Goal: Information Seeking & Learning: Learn about a topic

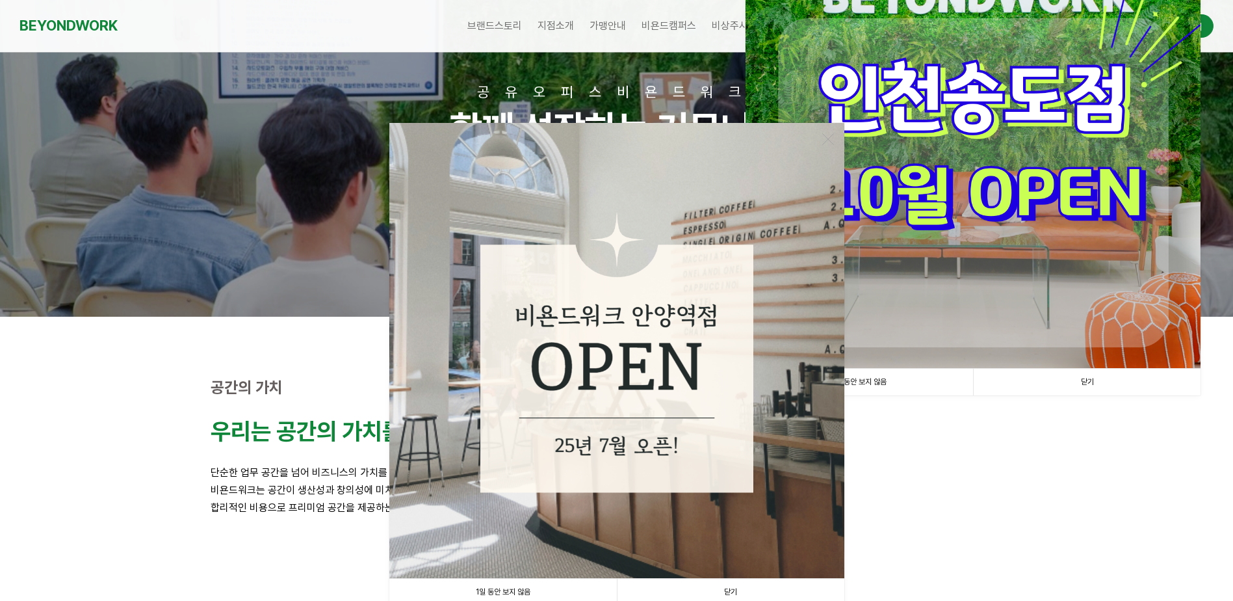
scroll to position [260, 0]
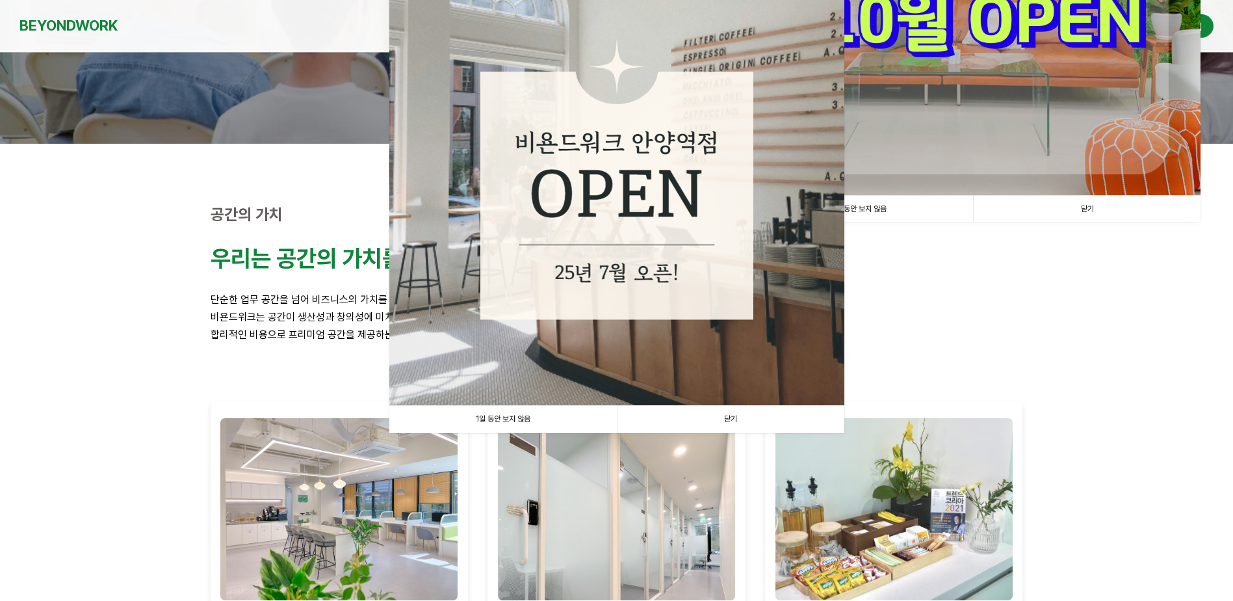
click at [728, 417] on link "닫기" at bounding box center [730, 419] width 227 height 27
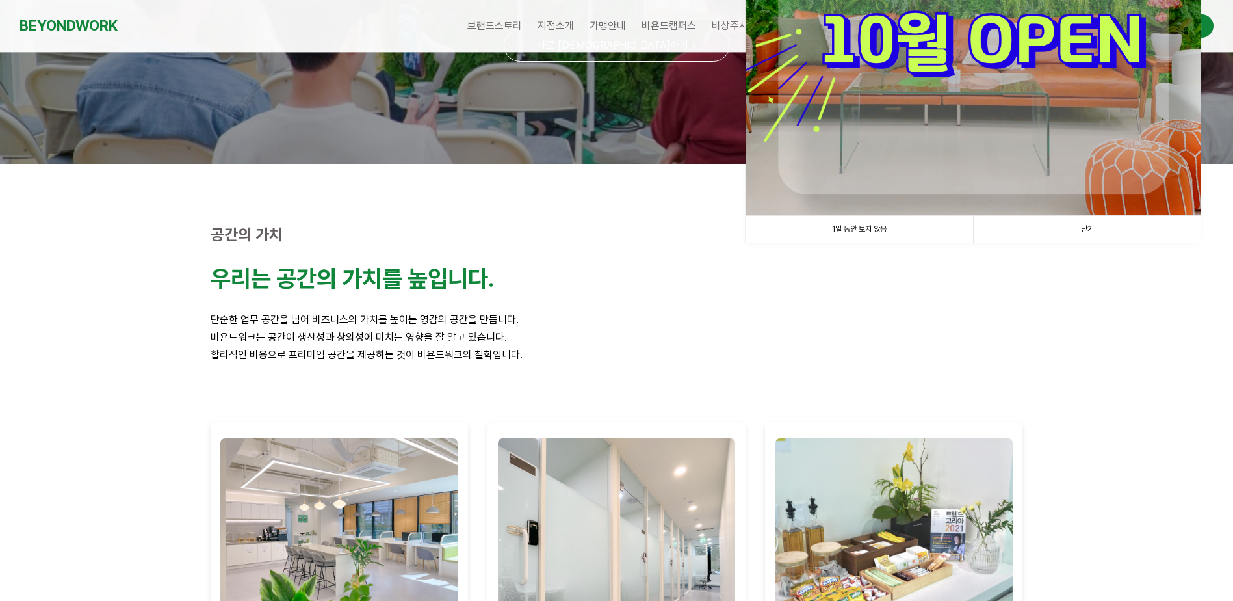
scroll to position [92, 0]
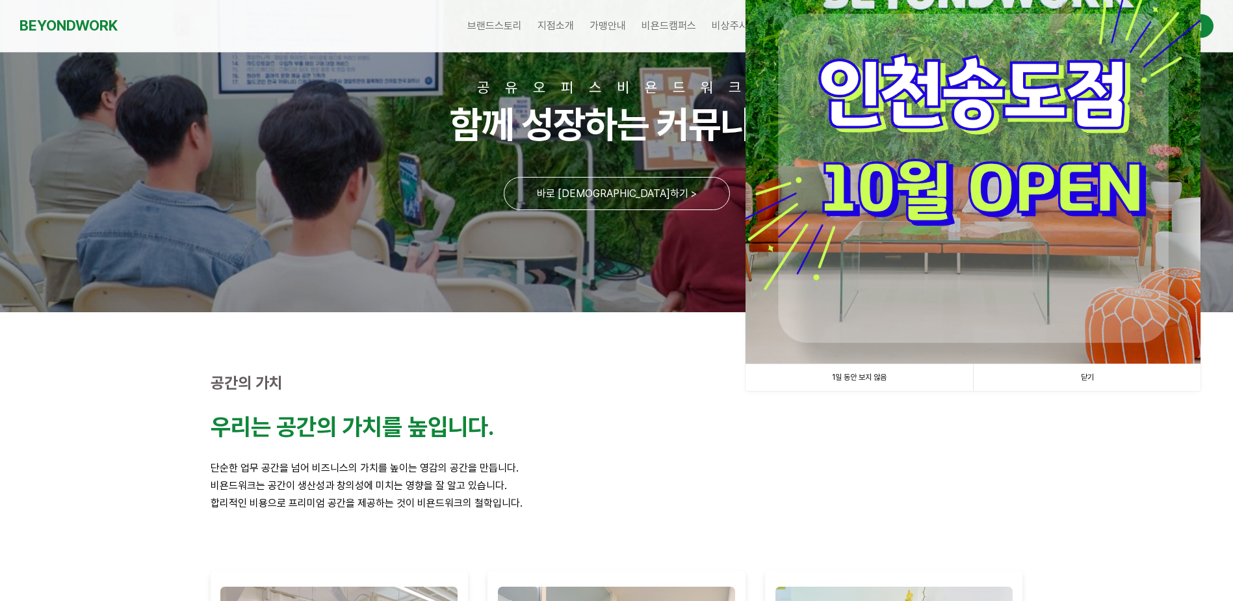
click at [1089, 376] on link "닫기" at bounding box center [1086, 377] width 227 height 27
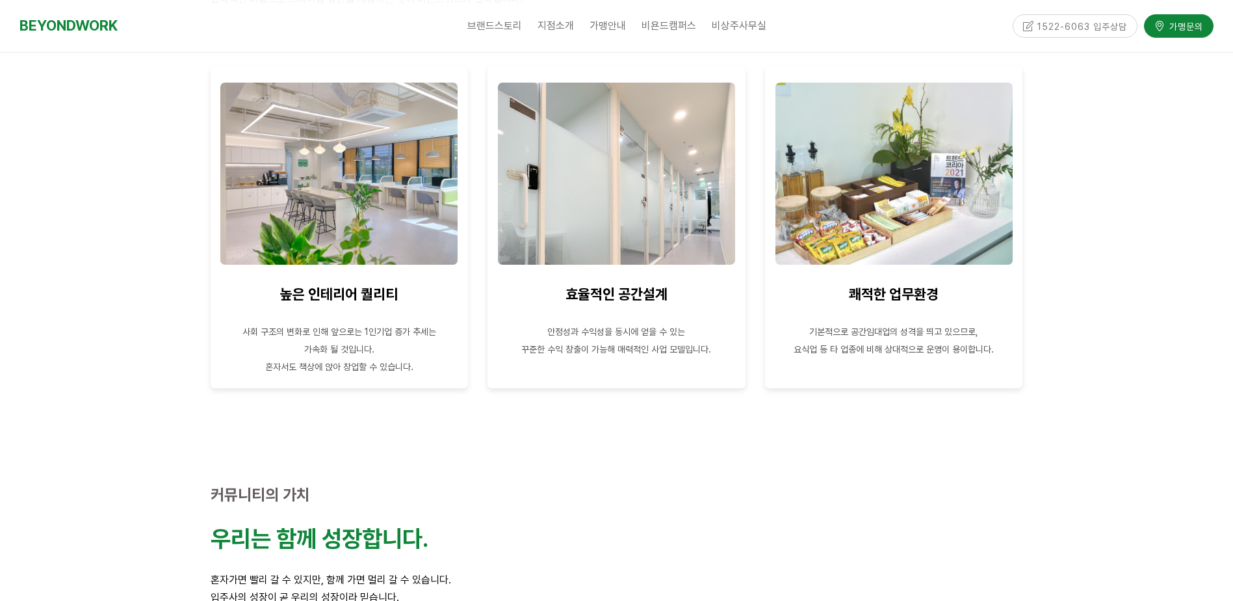
scroll to position [612, 0]
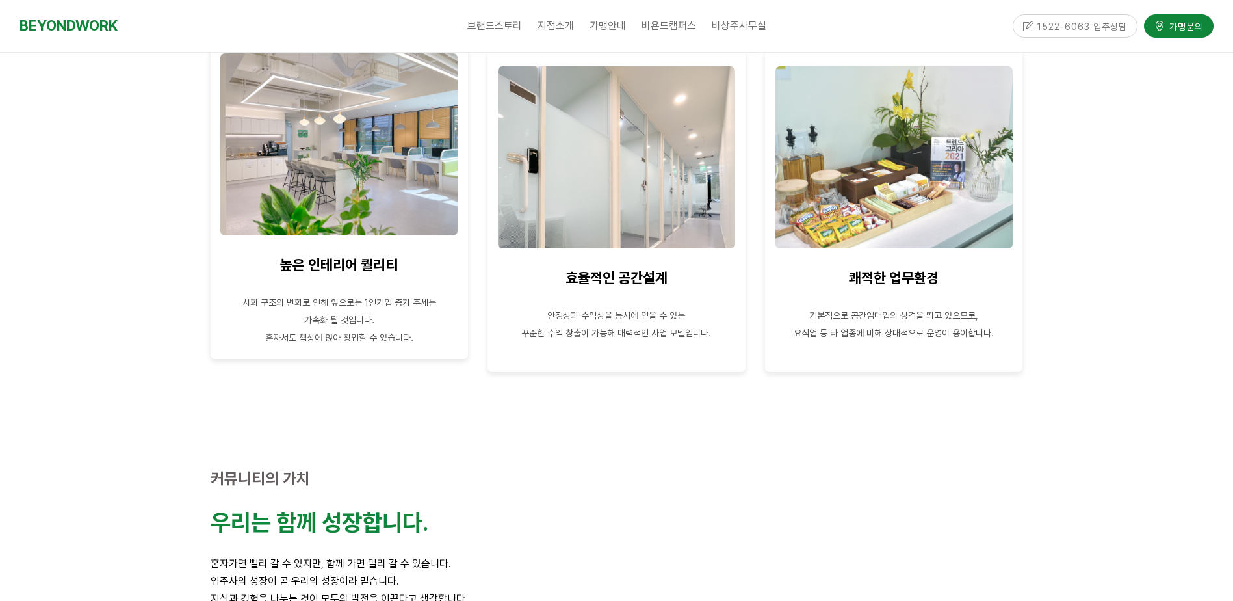
click at [369, 119] on img at bounding box center [338, 144] width 237 height 182
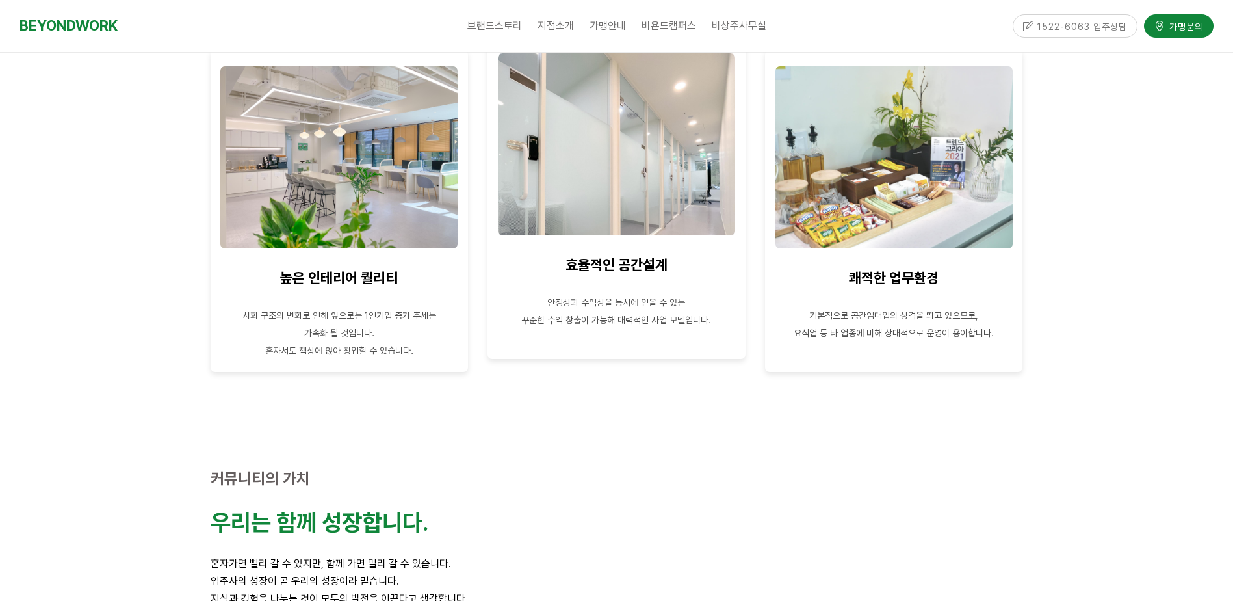
click at [640, 177] on img at bounding box center [616, 144] width 237 height 182
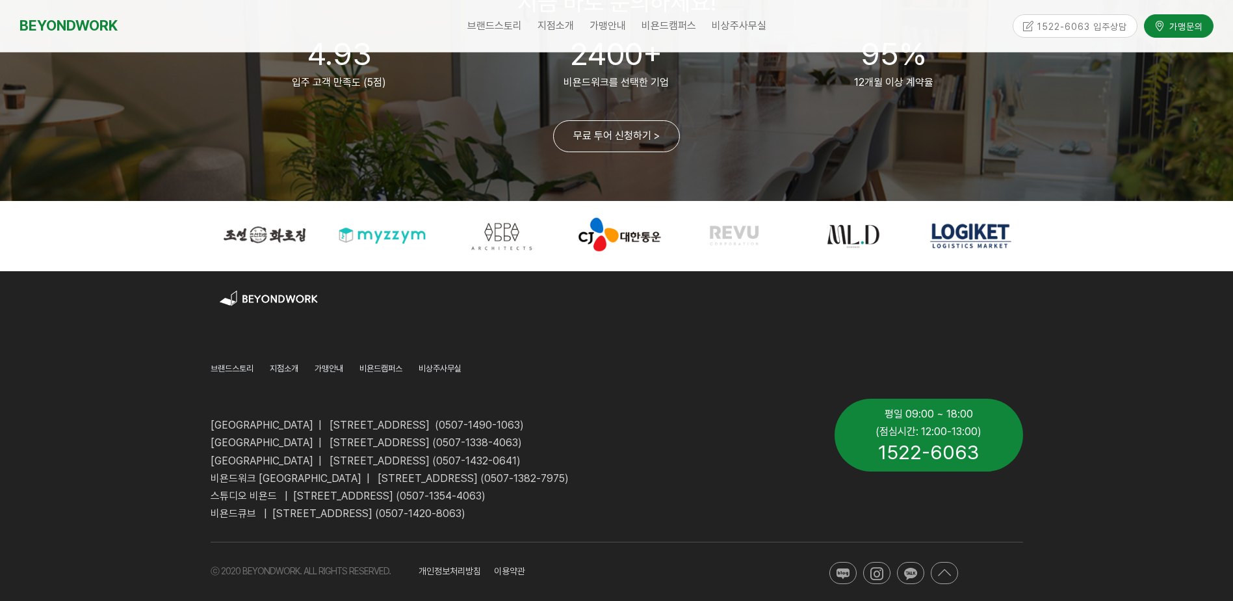
scroll to position [3147, 0]
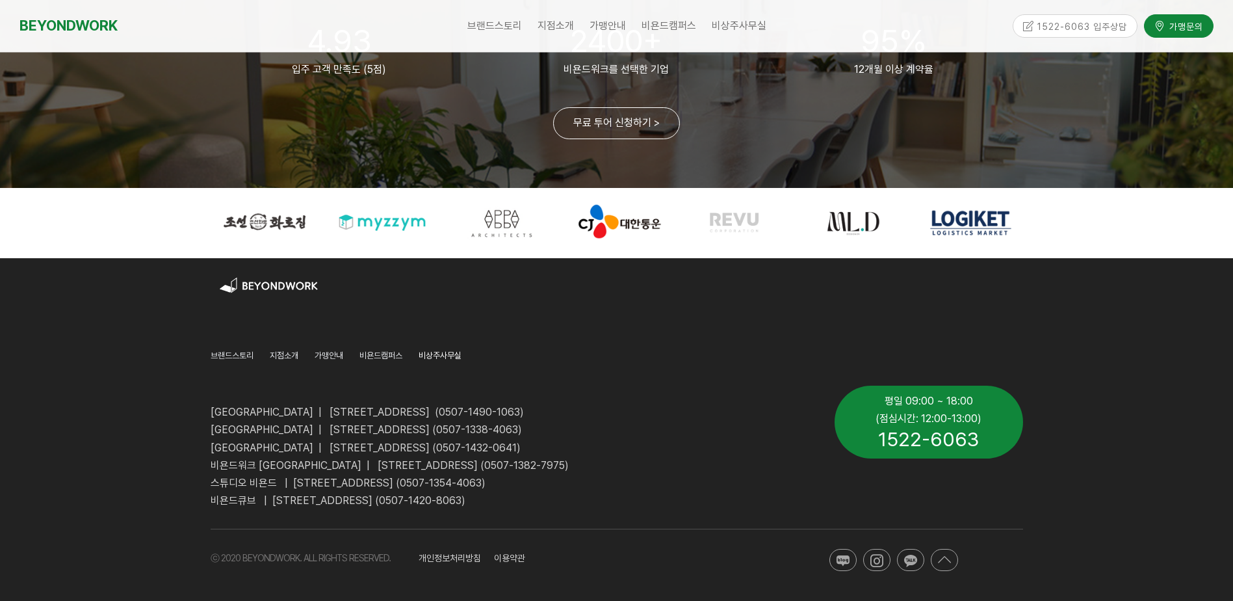
click at [439, 354] on span "비상주사무실" at bounding box center [440, 355] width 43 height 10
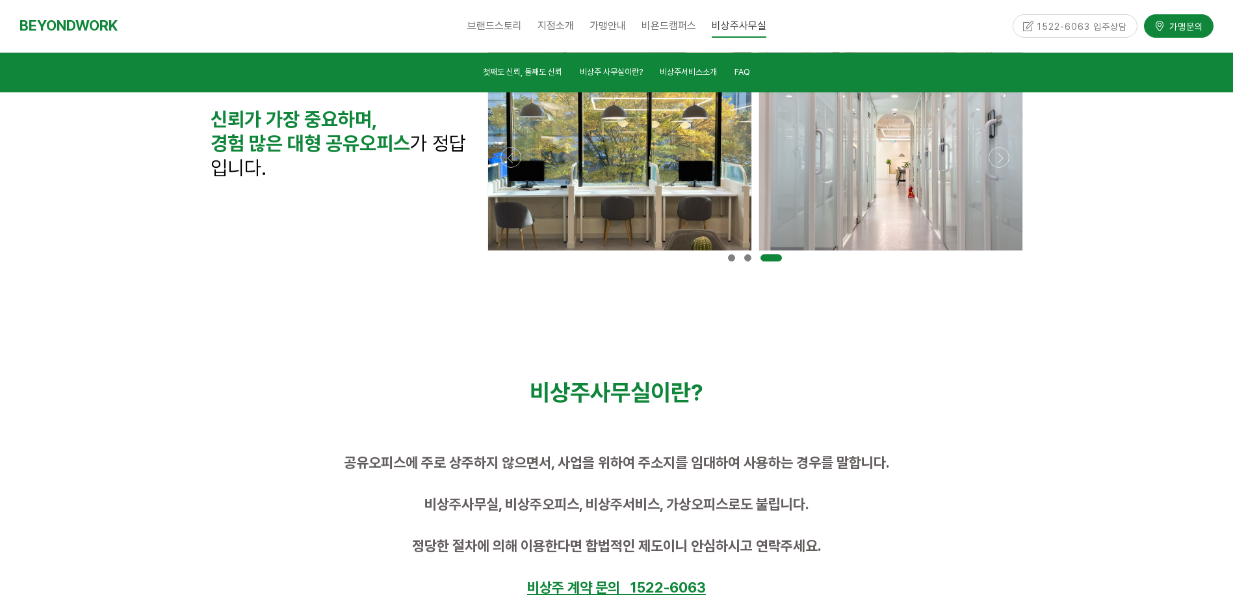
scroll to position [260, 0]
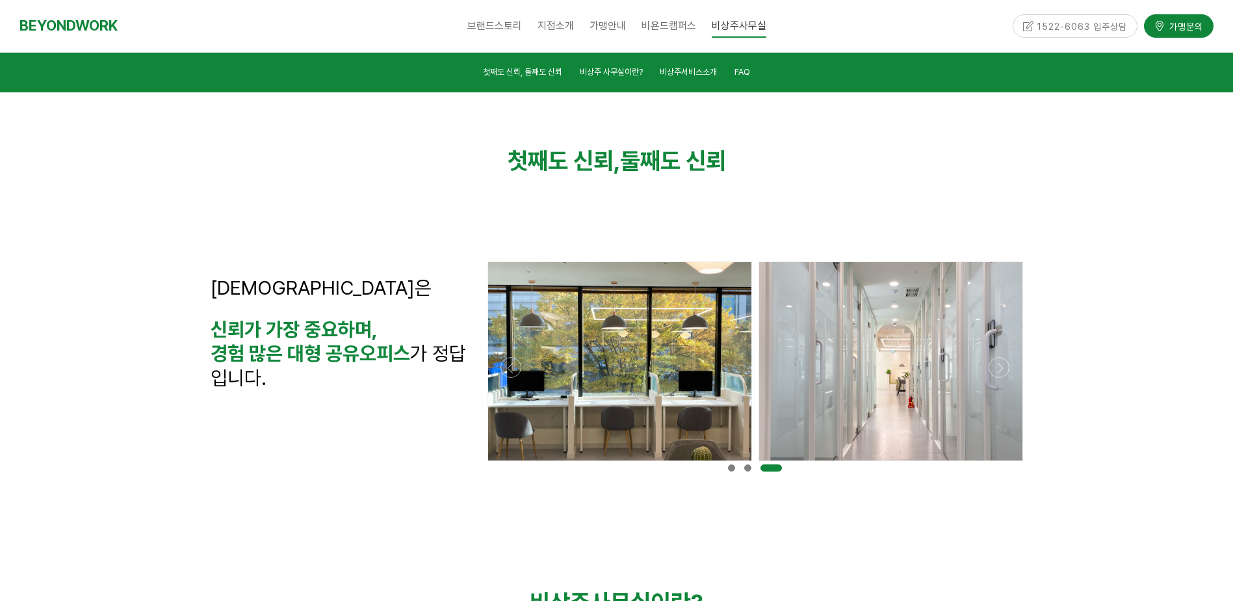
click at [874, 359] on div at bounding box center [890, 361] width 263 height 198
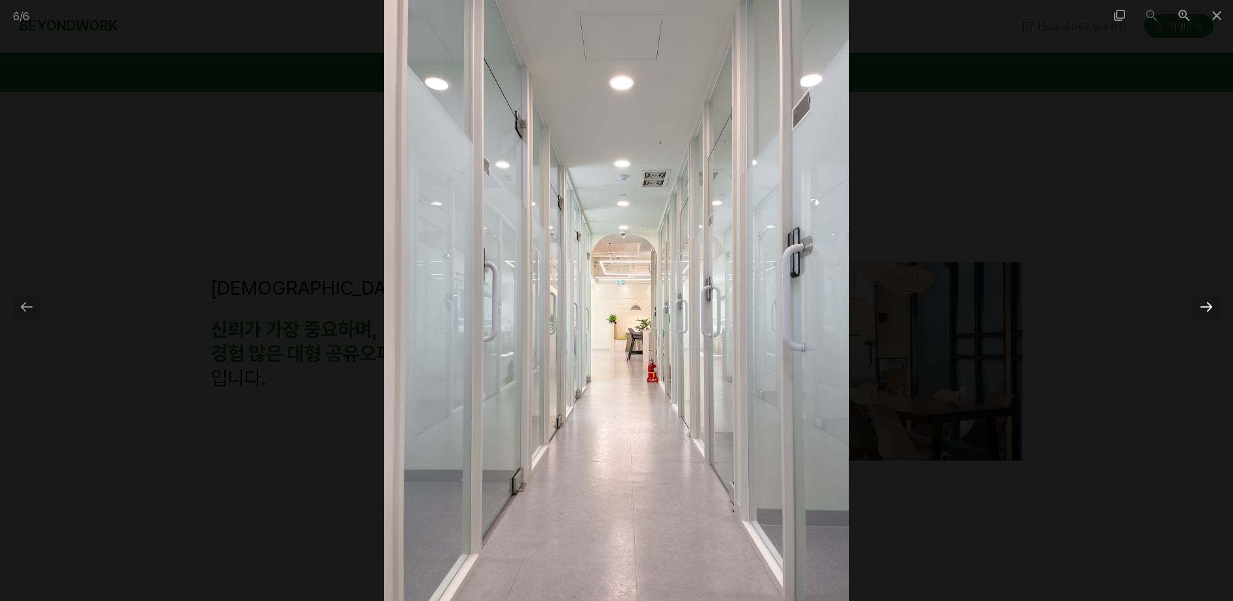
click at [1205, 305] on div at bounding box center [1206, 306] width 27 height 25
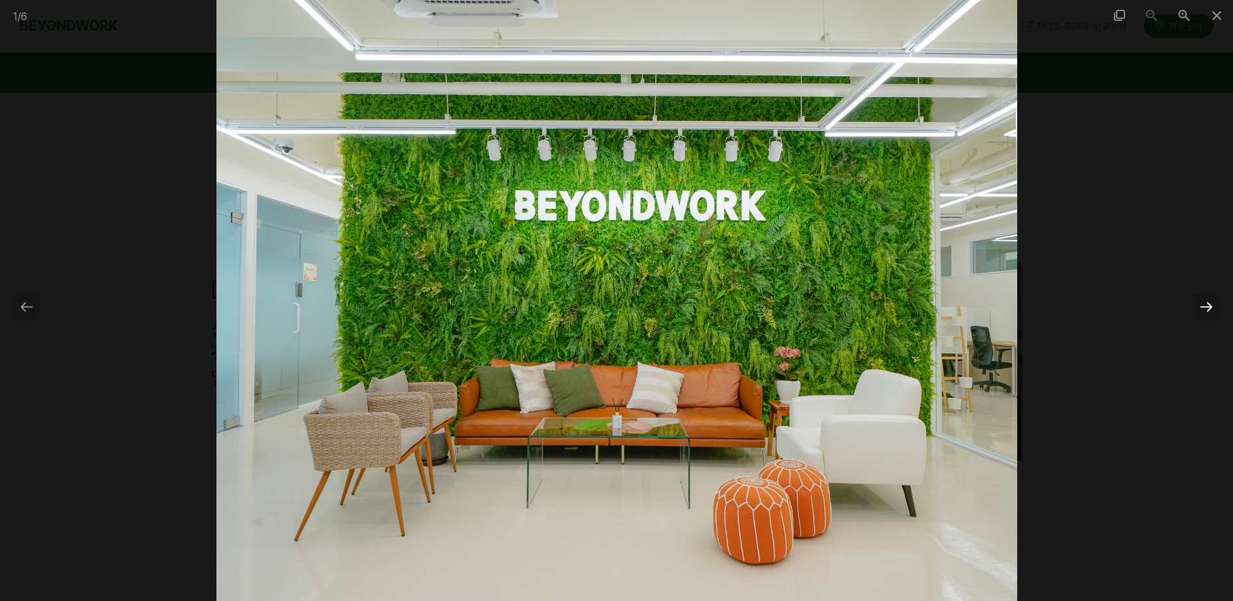
click at [1205, 305] on div at bounding box center [1206, 306] width 27 height 25
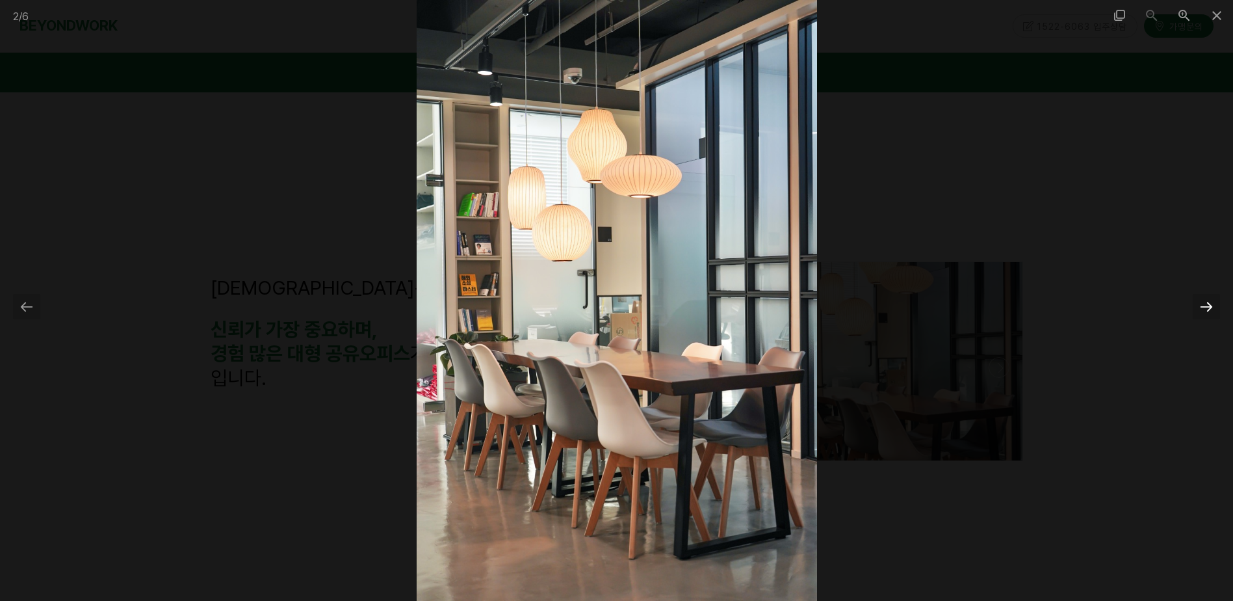
click at [1205, 305] on div at bounding box center [1206, 306] width 27 height 25
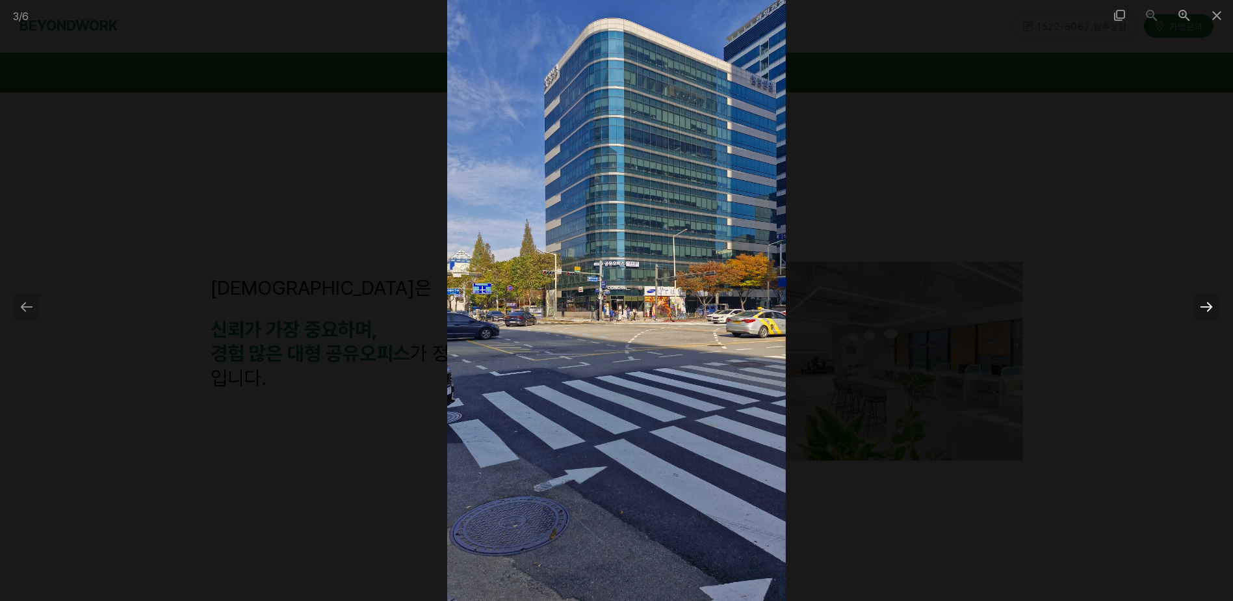
click at [1205, 305] on div at bounding box center [1206, 306] width 27 height 25
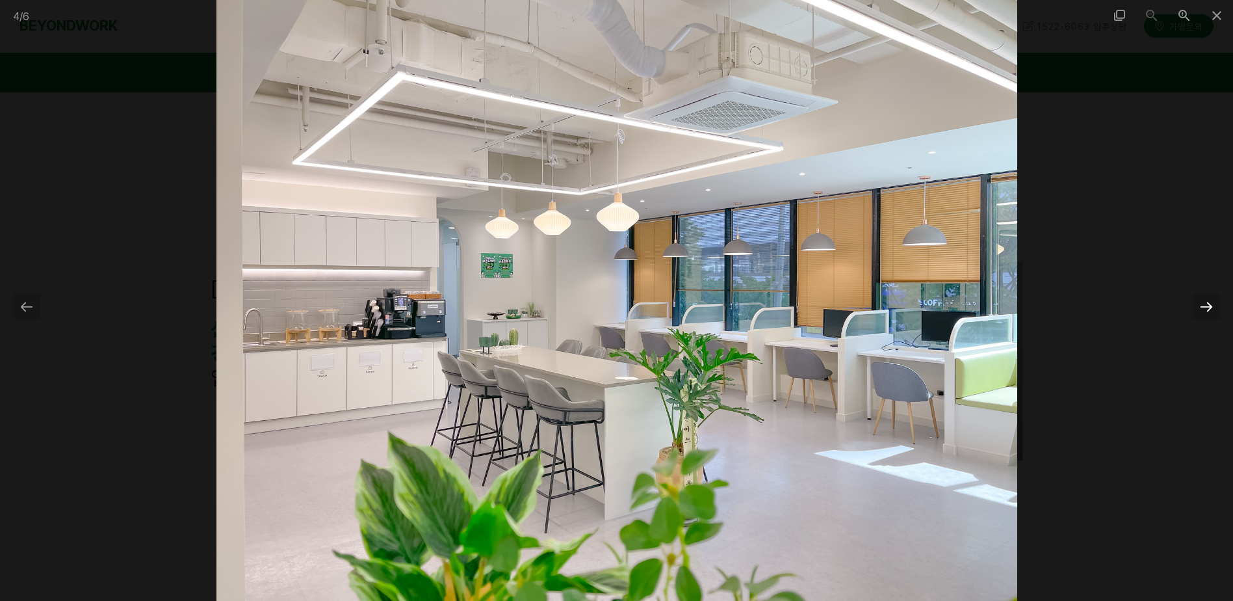
click at [1202, 304] on div at bounding box center [1206, 306] width 27 height 25
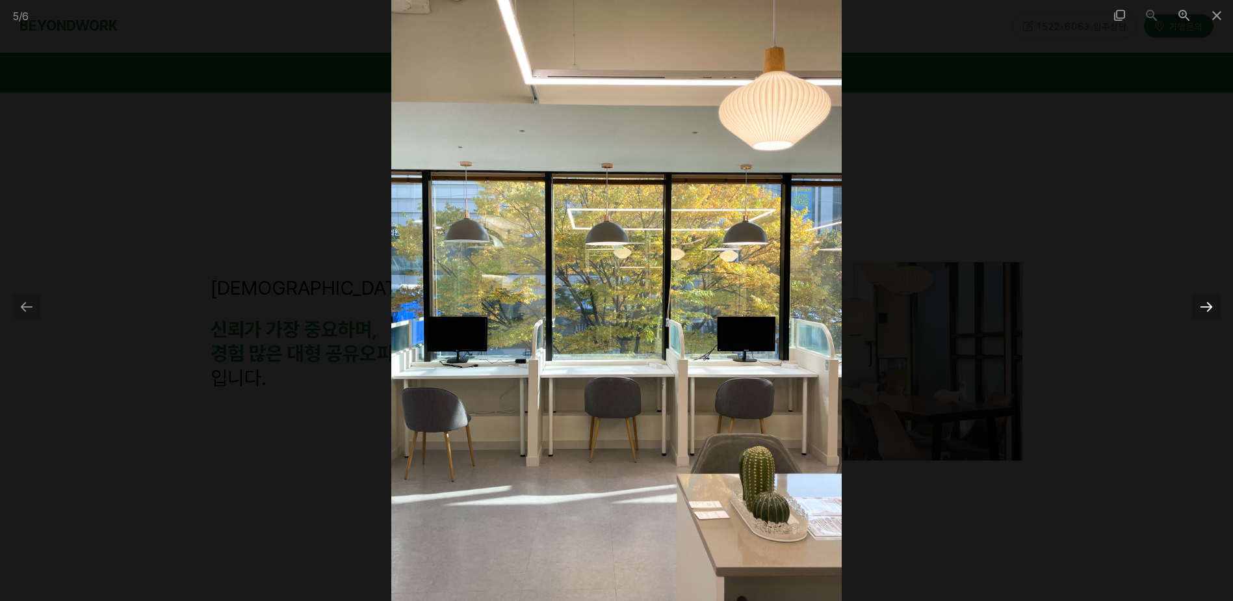
click at [1202, 304] on div at bounding box center [1206, 306] width 27 height 25
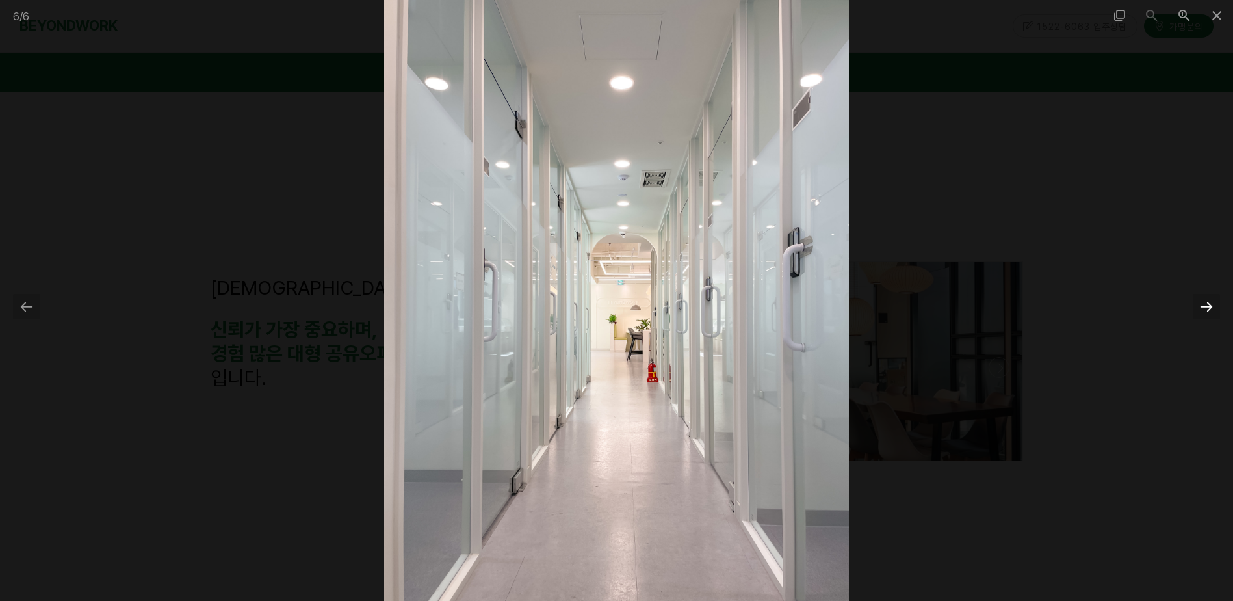
click at [1202, 304] on div at bounding box center [1206, 306] width 27 height 25
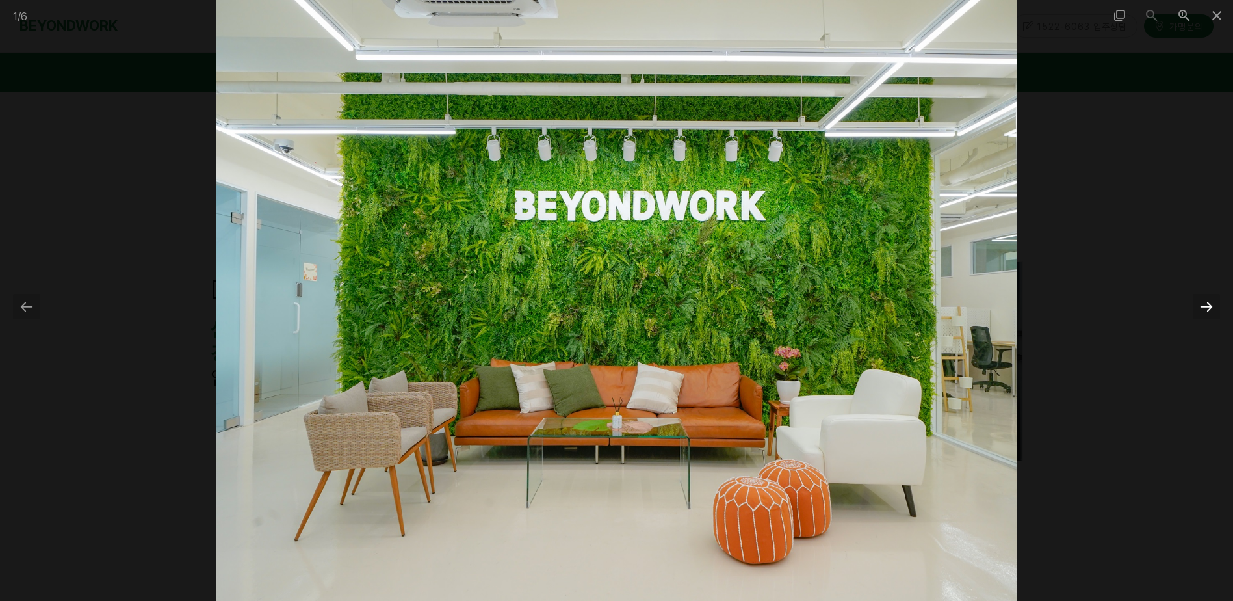
click at [1202, 304] on div at bounding box center [1206, 306] width 27 height 25
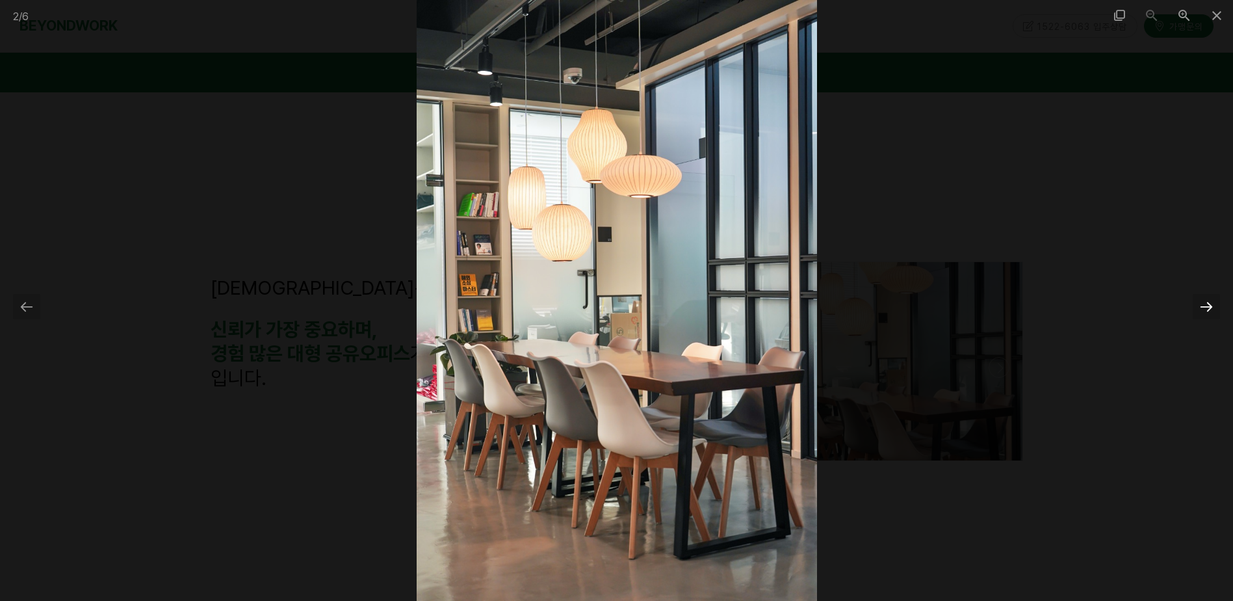
click at [1202, 304] on div at bounding box center [1206, 306] width 27 height 25
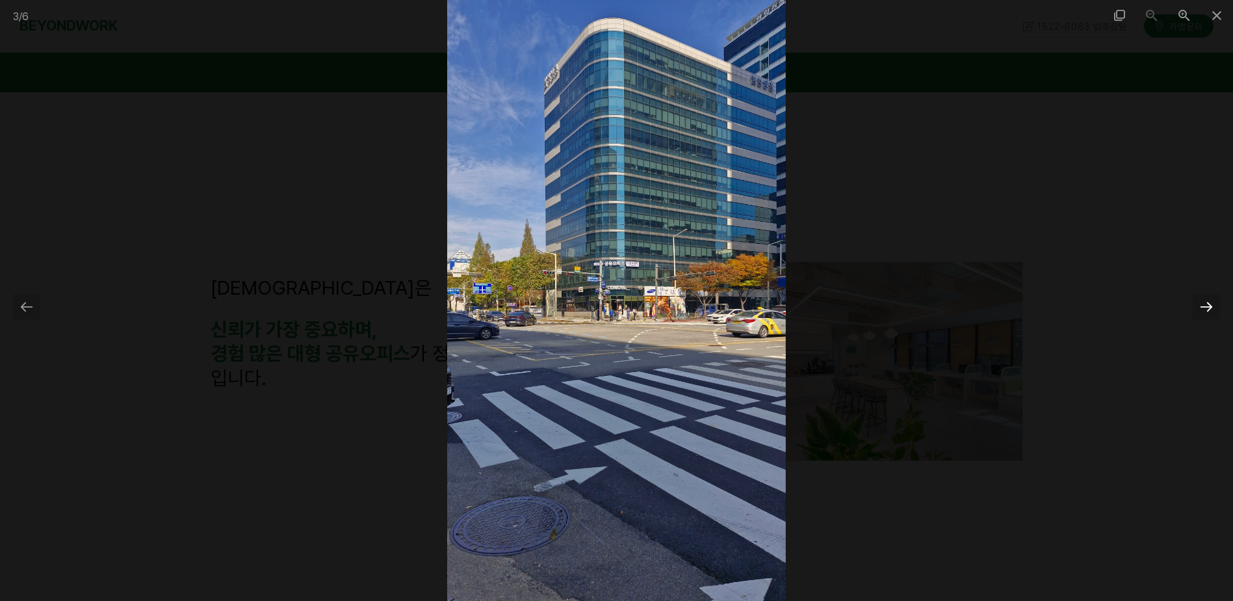
click at [1202, 304] on div at bounding box center [1206, 306] width 27 height 25
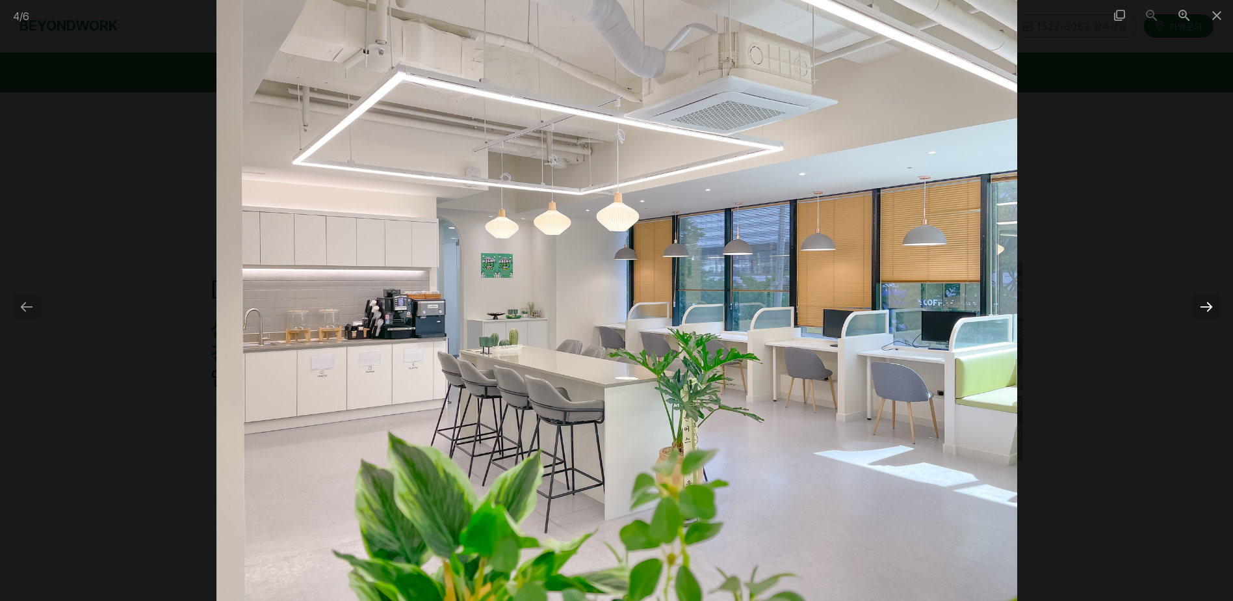
click at [1202, 304] on div at bounding box center [1206, 306] width 27 height 25
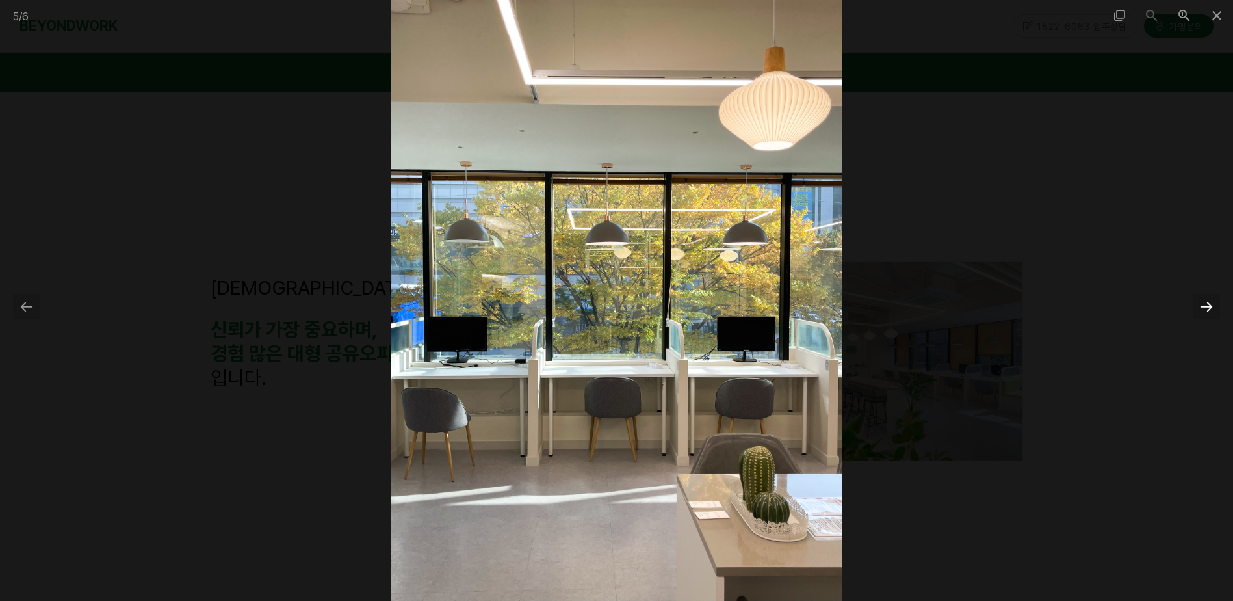
click at [1202, 304] on div at bounding box center [1206, 306] width 27 height 25
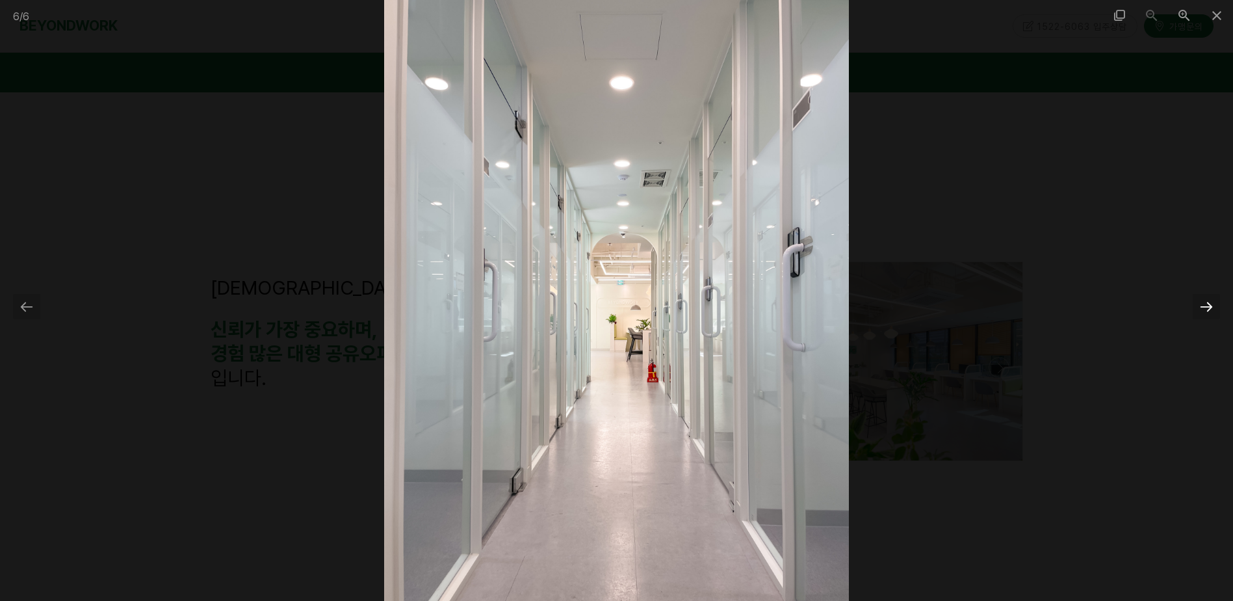
click at [1202, 304] on div at bounding box center [1206, 306] width 27 height 25
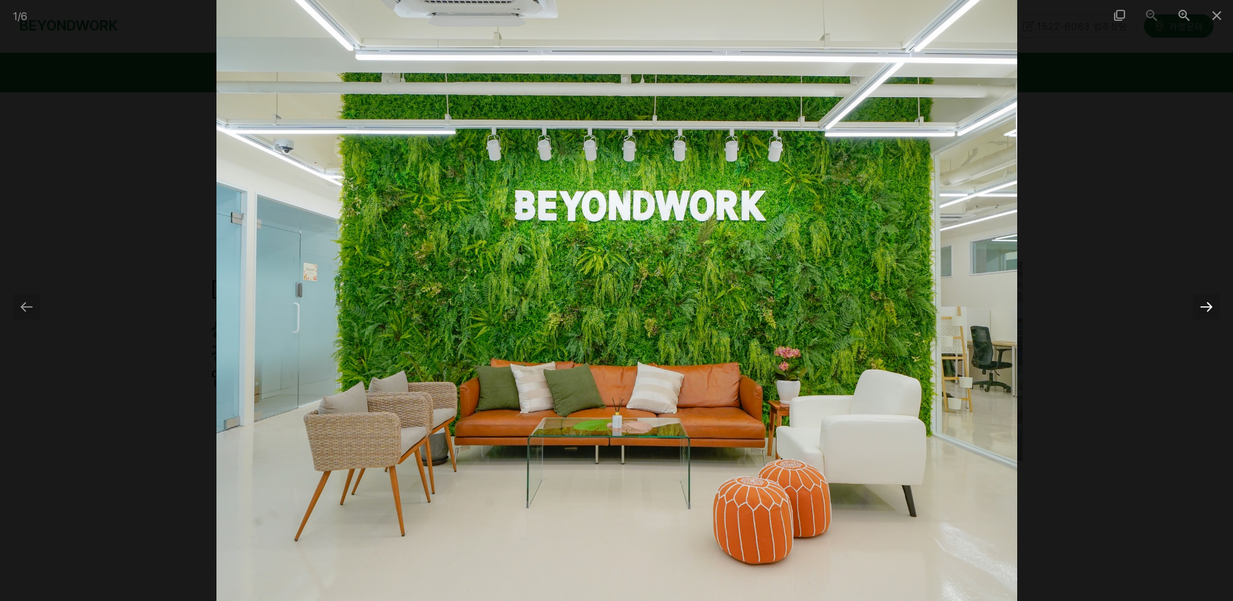
click at [1202, 304] on div at bounding box center [1206, 306] width 27 height 25
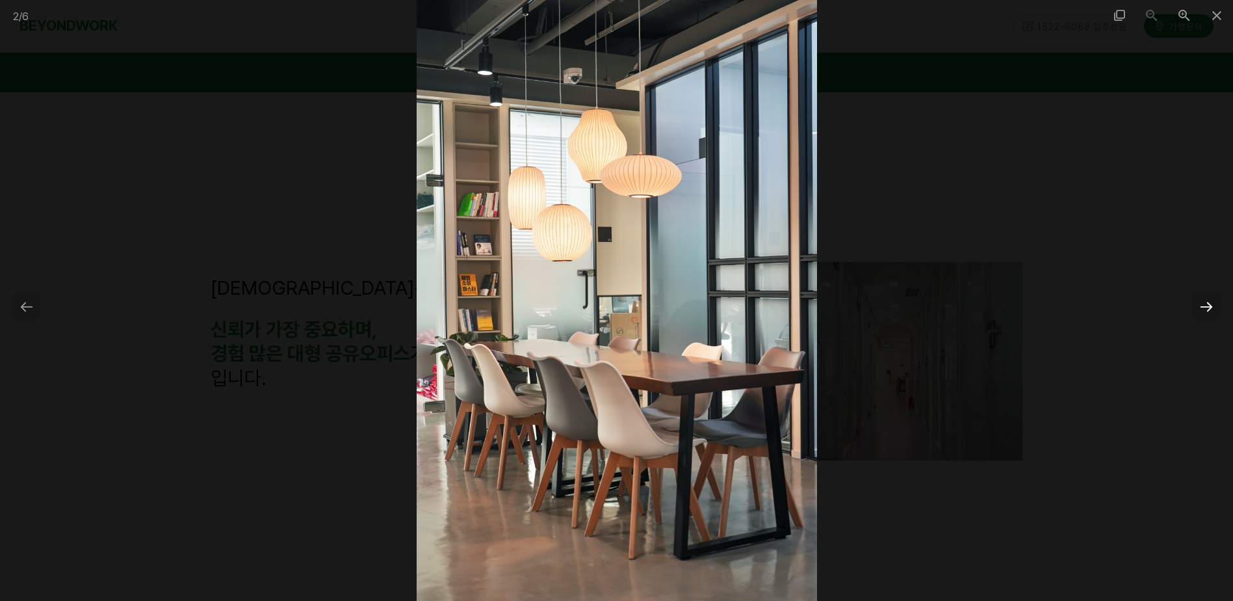
click at [1202, 304] on div at bounding box center [1206, 306] width 27 height 25
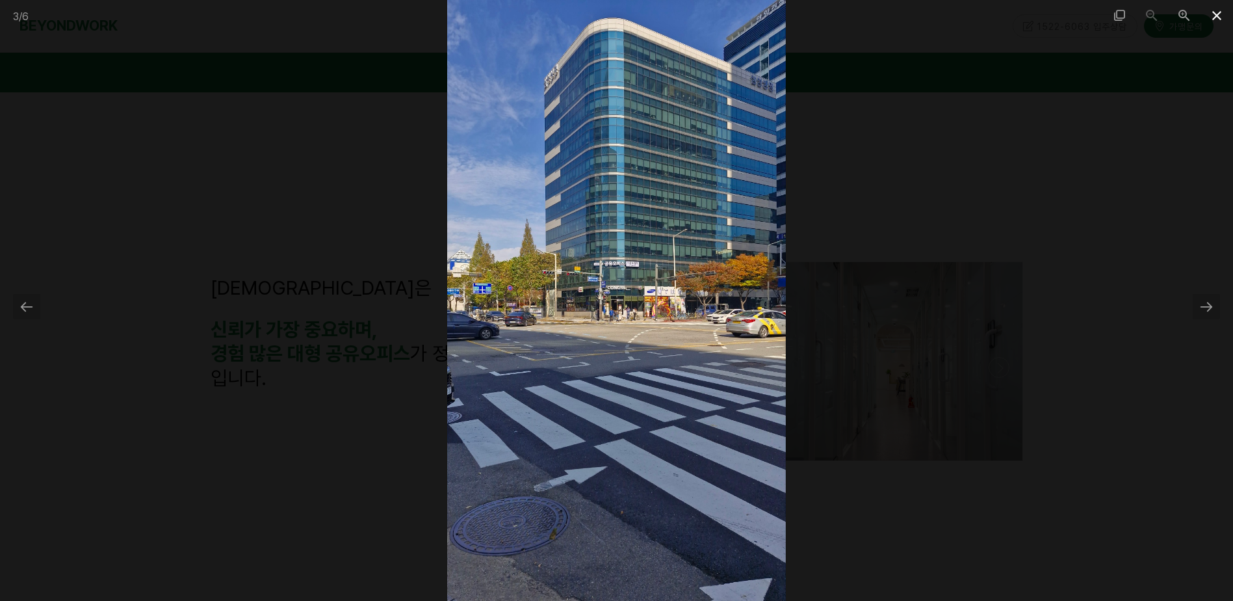
click at [1216, 18] on span at bounding box center [1217, 15] width 32 height 31
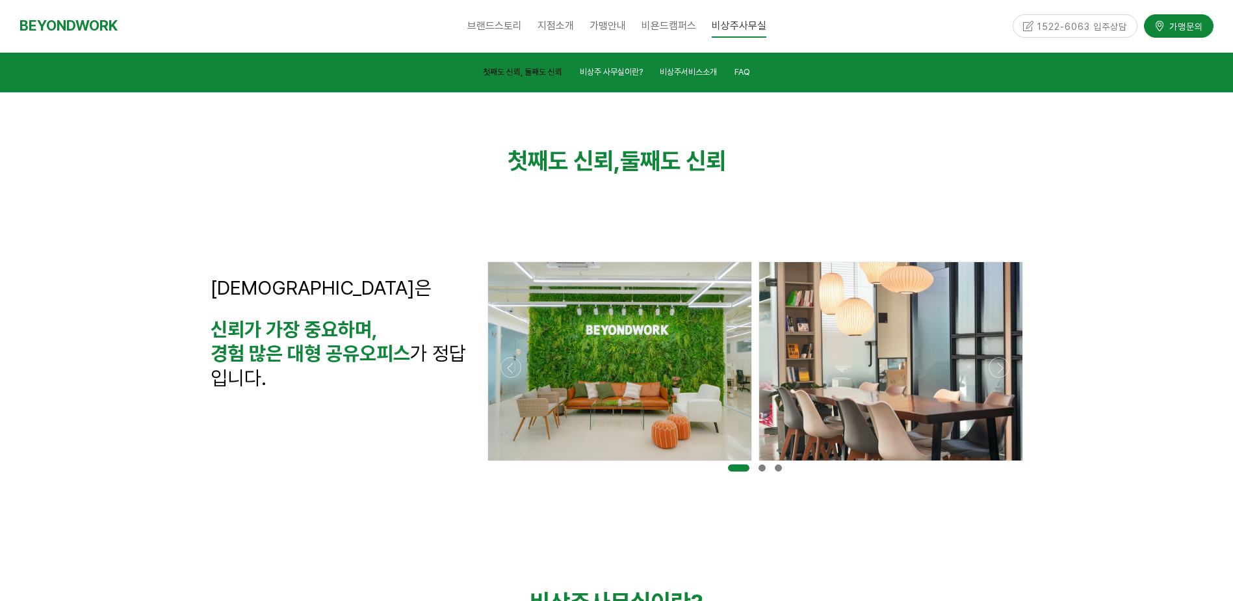
click at [521, 72] on span "첫째도 신뢰, 둘째도 신뢰" at bounding box center [522, 72] width 79 height 10
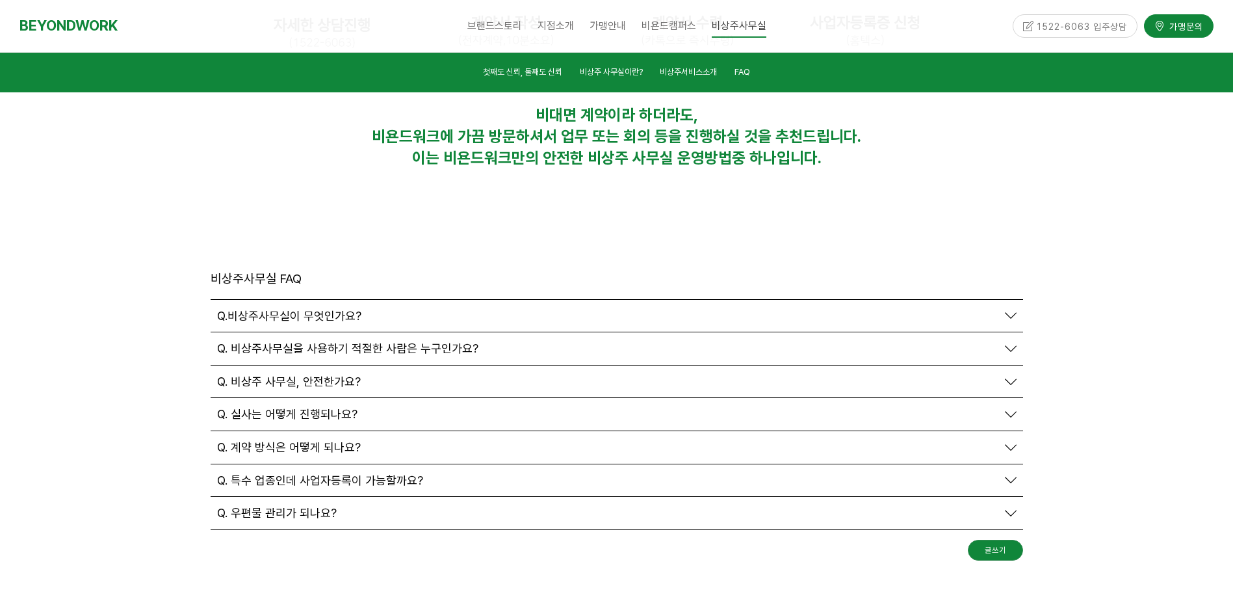
scroll to position [4449, 0]
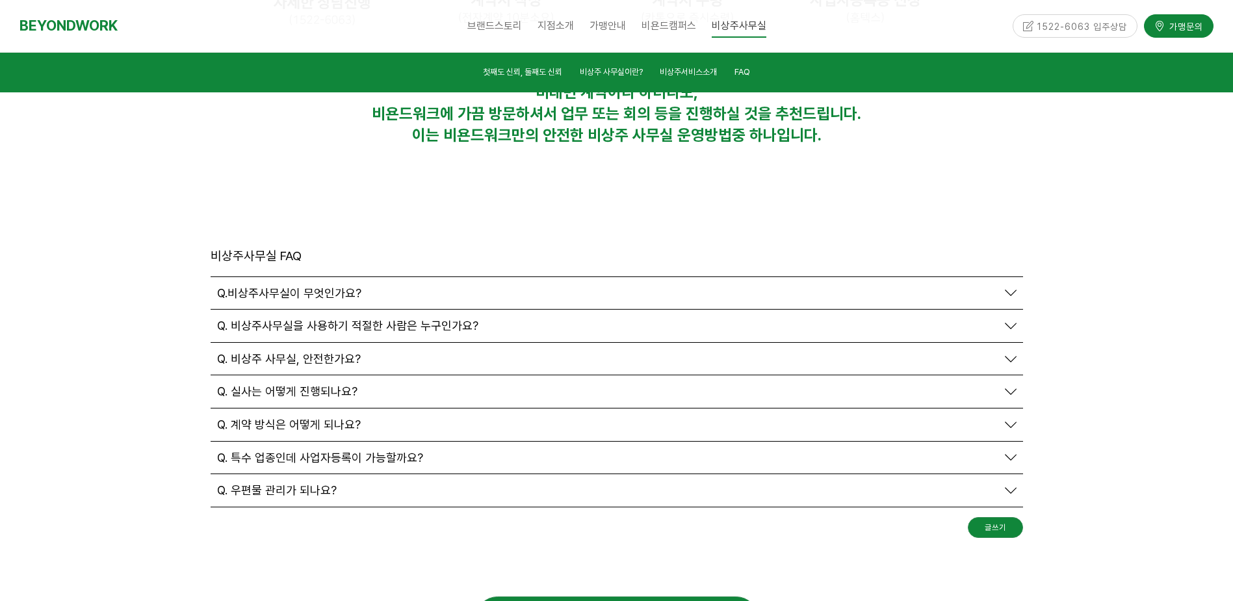
click at [265, 318] on span "Q. 비상주사무실을 사용하기 적절한 사람은 누구인가요?" at bounding box center [347, 325] width 261 height 14
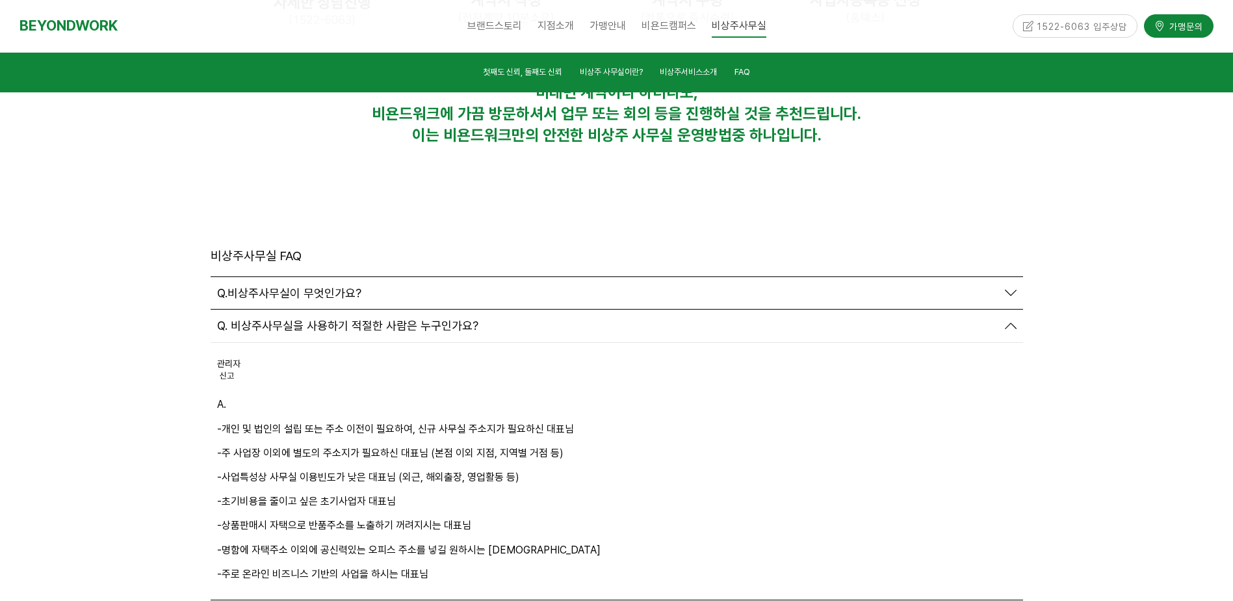
scroll to position [4514, 0]
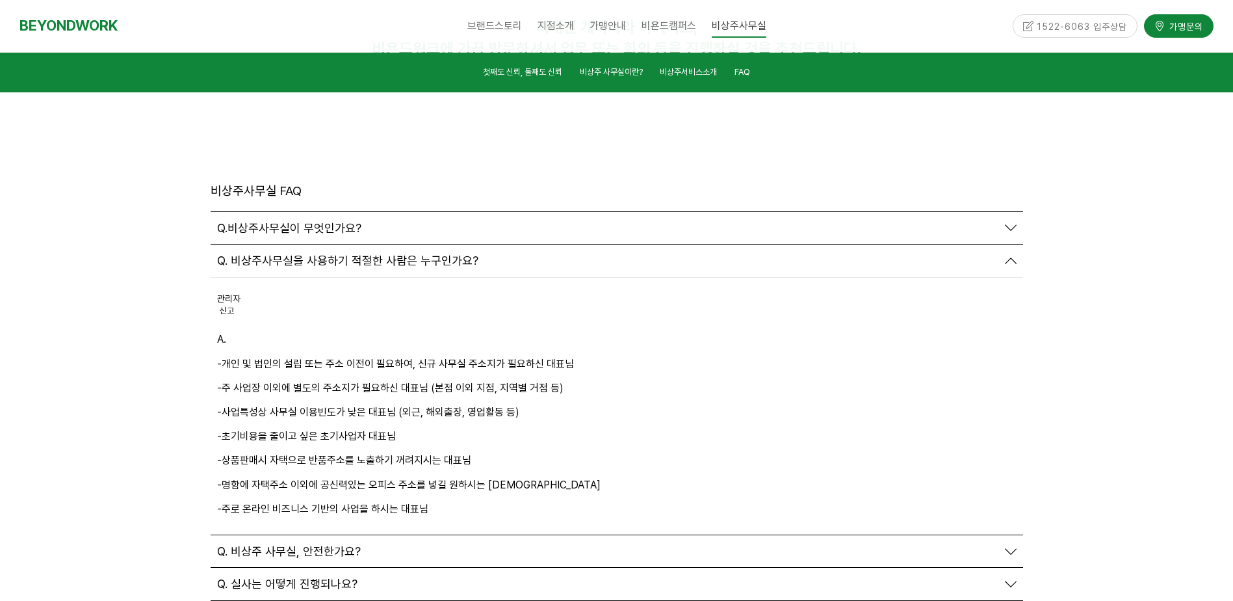
click at [260, 544] on span "Q. 비상주 사무실, 안전한가요?" at bounding box center [289, 551] width 144 height 14
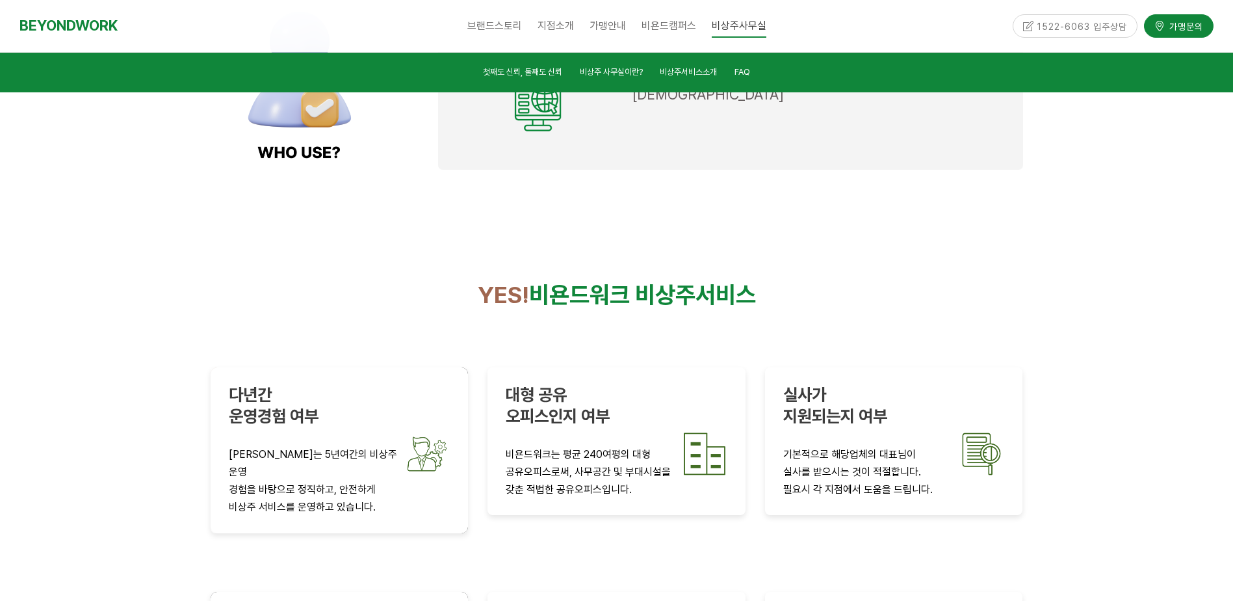
scroll to position [2044, 0]
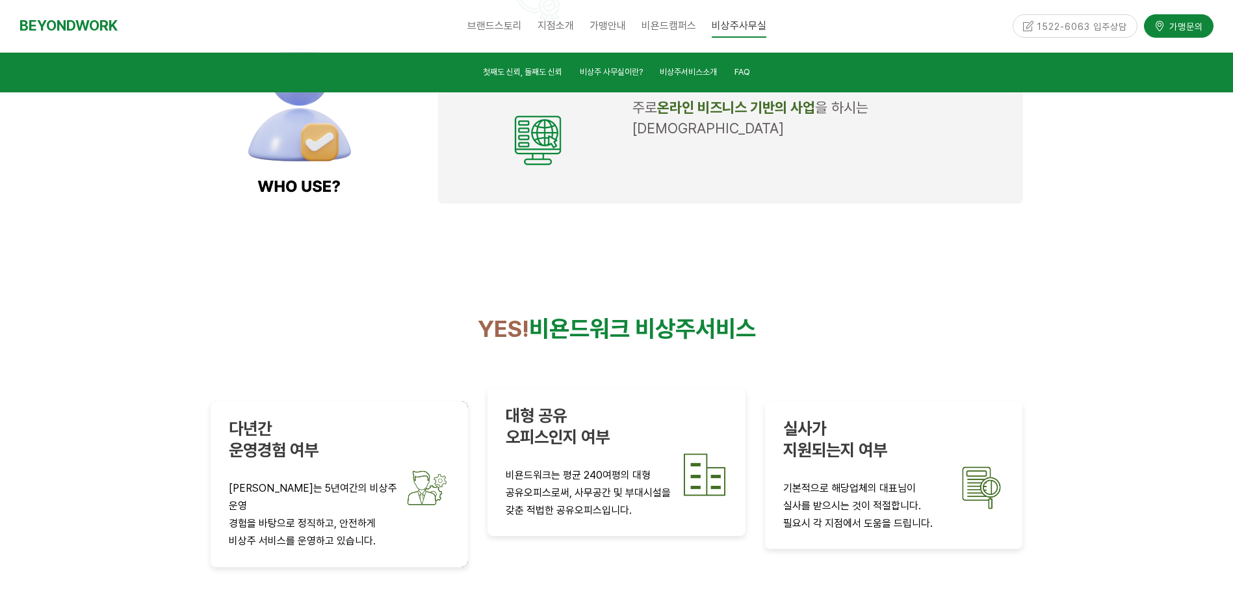
click at [561, 426] on strong "오피스인지 여부" at bounding box center [558, 436] width 104 height 20
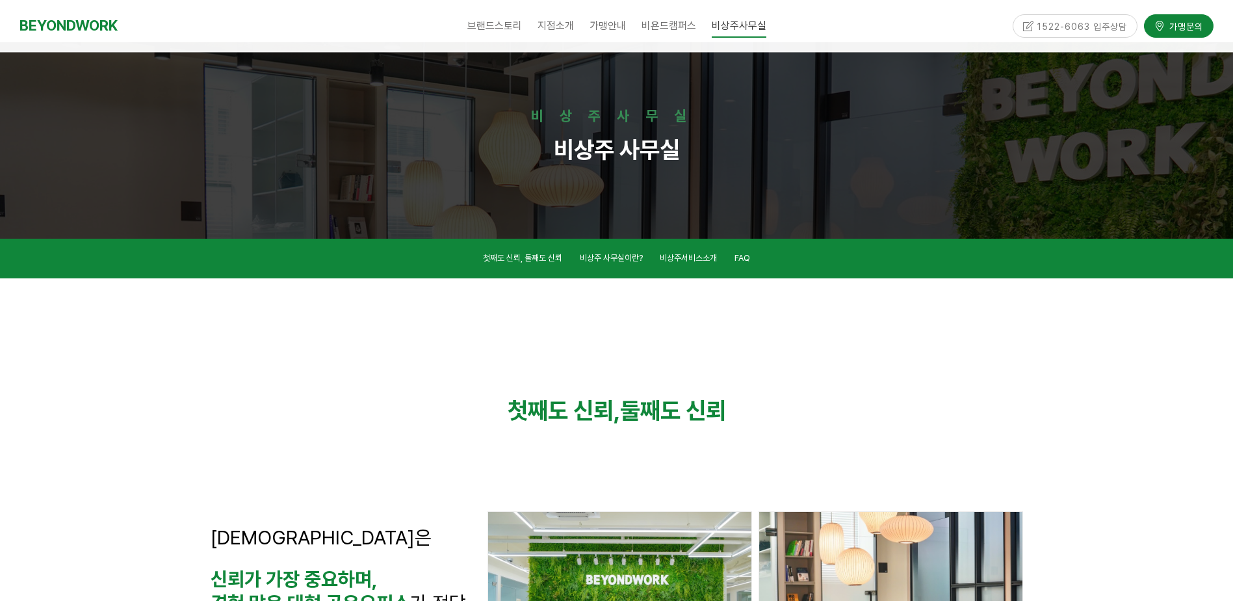
scroll to position [0, 0]
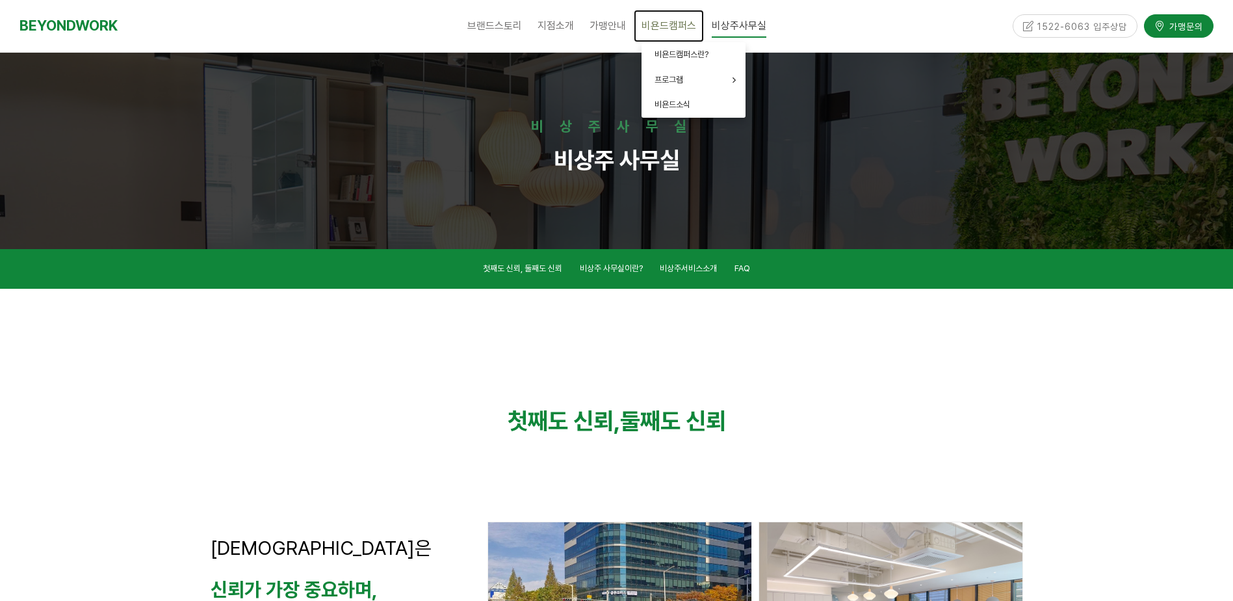
click at [658, 27] on span "비욘드캠퍼스" at bounding box center [669, 25] width 55 height 12
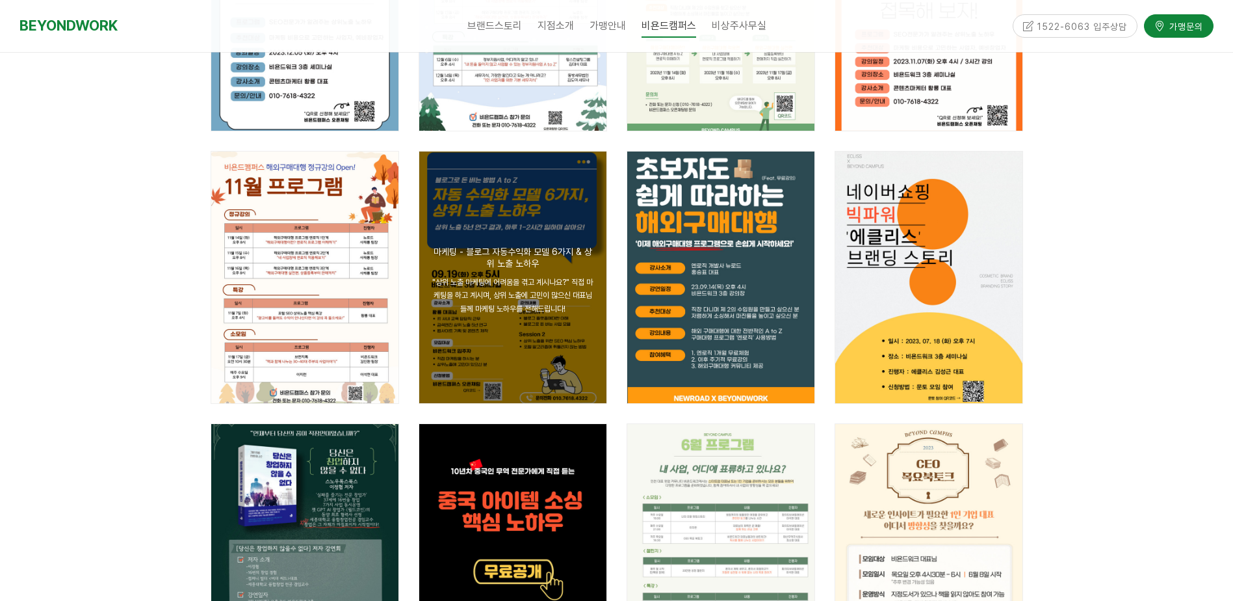
scroll to position [1040, 0]
